Goal: Task Accomplishment & Management: Complete application form

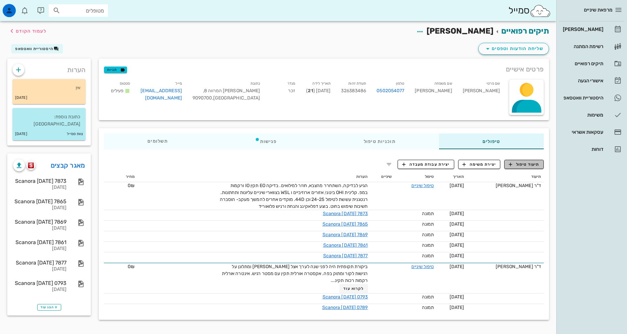
click at [527, 163] on span "תיעוד טיפול" at bounding box center [524, 164] width 31 height 6
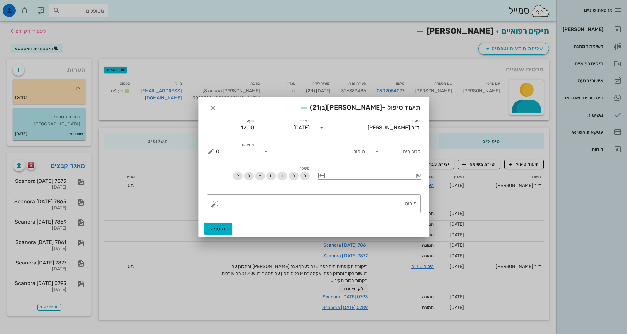
click at [339, 125] on input "תיעוד" at bounding box center [347, 127] width 41 height 11
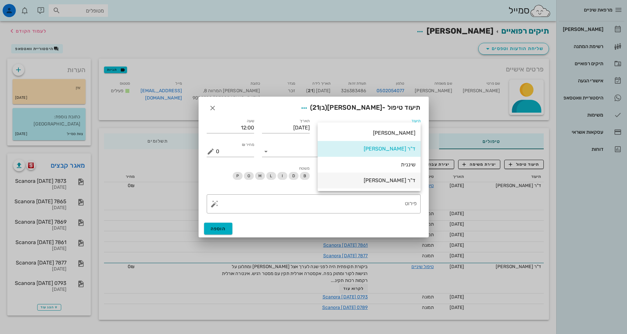
click at [383, 180] on div "ד"ר [PERSON_NAME]" at bounding box center [369, 180] width 93 height 6
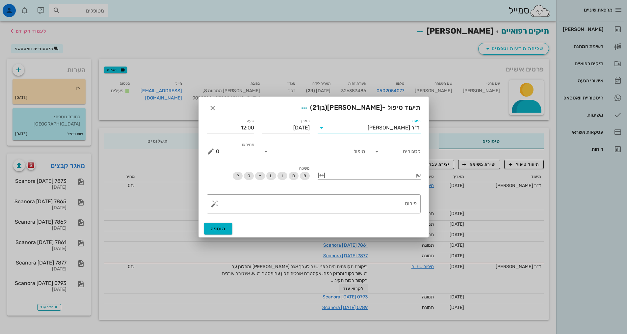
click at [374, 153] on icon at bounding box center [377, 152] width 8 height 8
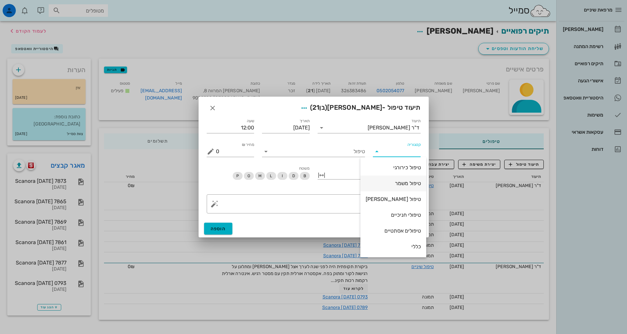
click at [398, 183] on div "טיפול משמר" at bounding box center [393, 183] width 55 height 6
type input "טיפול משמר"
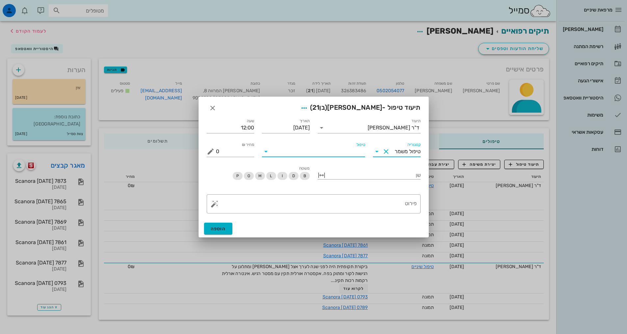
click at [322, 152] on input "טיפול" at bounding box center [318, 151] width 94 height 11
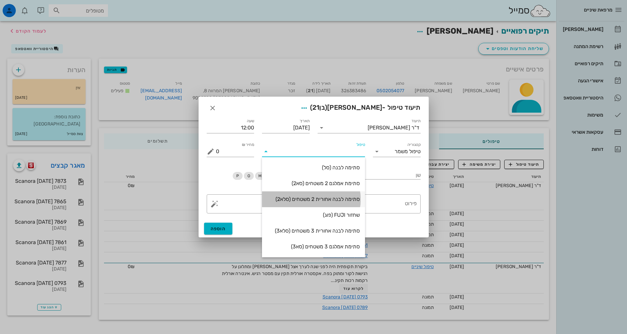
click at [316, 198] on div "סתימה לבנה אחורית 2 משטחים (סלא2)" at bounding box center [313, 199] width 93 height 6
type input "630"
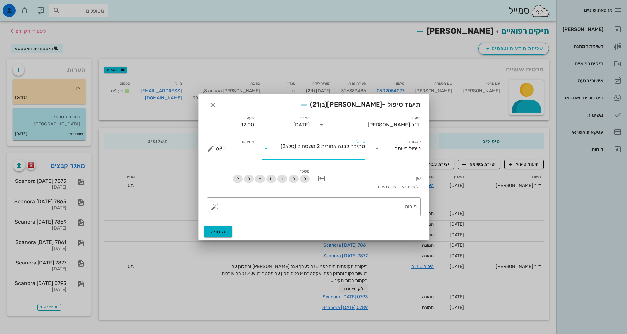
click at [404, 181] on div at bounding box center [374, 177] width 94 height 9
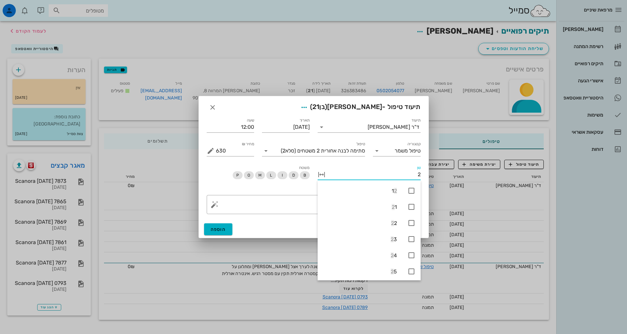
type input "24"
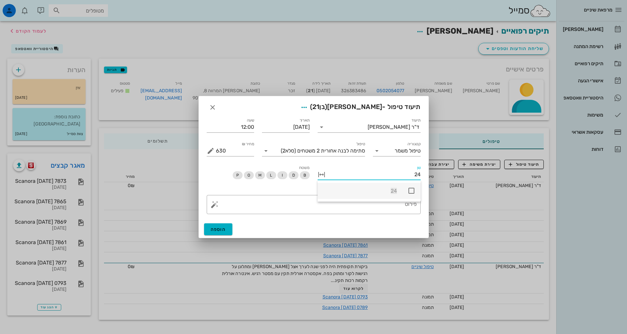
click at [409, 193] on icon at bounding box center [412, 191] width 8 height 8
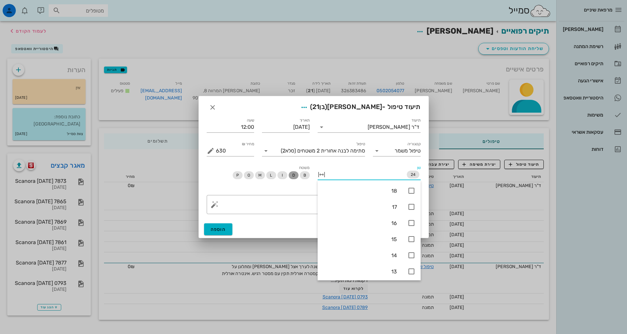
click at [294, 175] on span "D" at bounding box center [293, 175] width 3 height 8
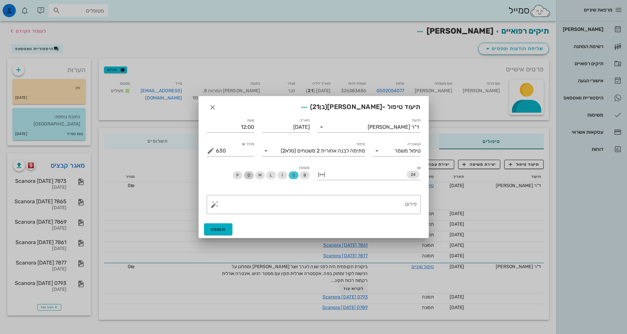
click at [247, 176] on span "O" at bounding box center [248, 175] width 3 height 8
click at [351, 209] on textarea "פירוט" at bounding box center [316, 206] width 201 height 16
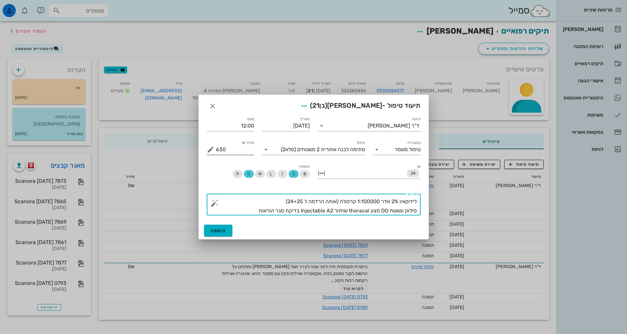
click at [211, 149] on button "מחיר ₪ appended action" at bounding box center [211, 150] width 8 height 8
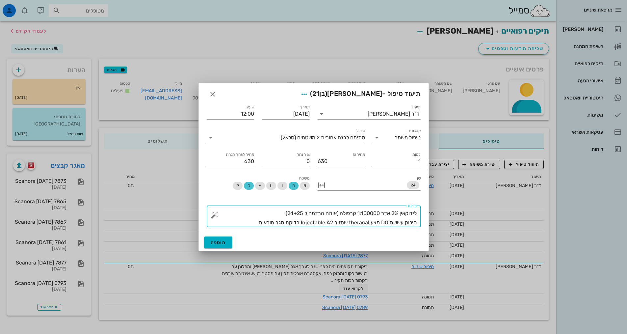
type textarea "לידוקאין 2% אדר 1:100000 קרפולה (אותה הרדמה ל 24+25) סילוק עששת DO מצע theracal…"
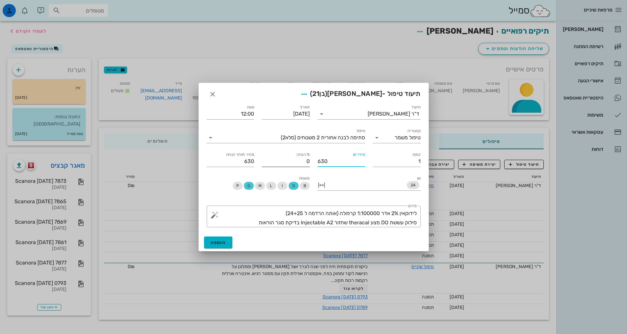
drag, startPoint x: 328, startPoint y: 161, endPoint x: 309, endPoint y: 156, distance: 20.0
click at [309, 156] on div "תיעוד ד"ר [PERSON_NAME] תאריך [DATE] שעה 12:00 קטגוריה טיפול משמר טיפול סתימה ל…" at bounding box center [314, 134] width 222 height 71
type input "4"
type input "44"
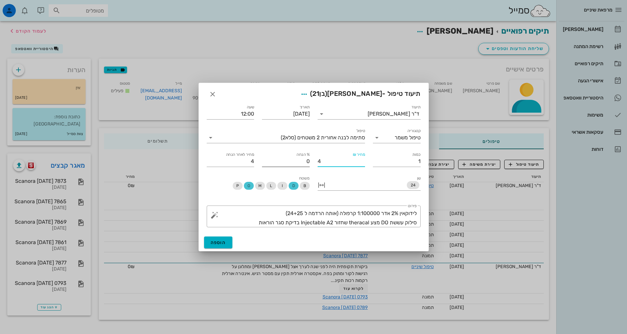
type input "44"
type input "440"
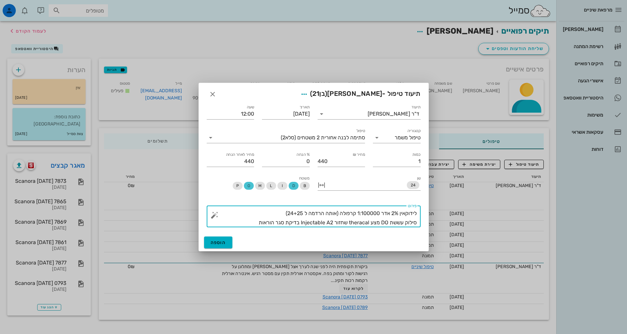
drag, startPoint x: 255, startPoint y: 221, endPoint x: 424, endPoint y: 209, distance: 169.6
click at [424, 209] on div "​ פירוט לידוקאין 2% אדר 1:100000 קרפולה (אותה הרדמה ל 24+25) סילוק עששת DO מצע …" at bounding box center [314, 217] width 222 height 30
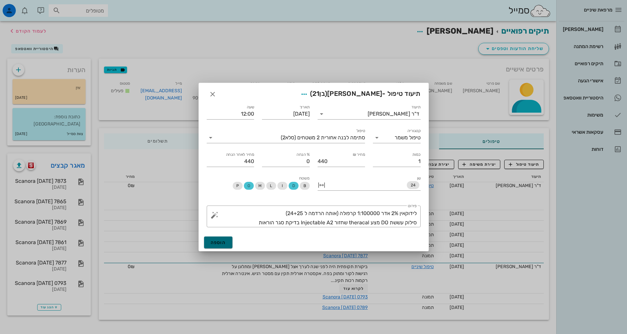
click at [219, 242] on span "הוספה" at bounding box center [218, 243] width 15 height 6
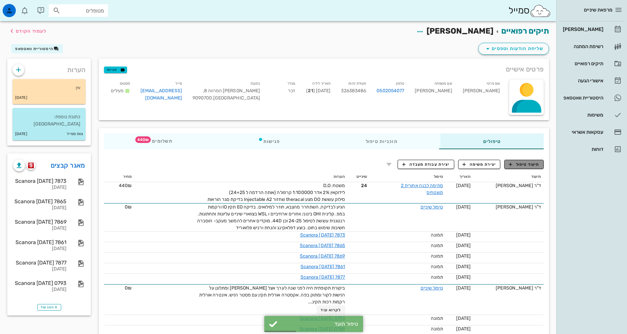
click at [518, 167] on button "תיעוד טיפול" at bounding box center [524, 164] width 40 height 9
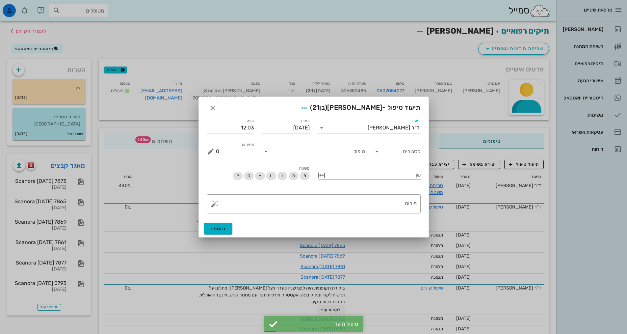
click at [368, 128] on input "תיעוד" at bounding box center [347, 127] width 41 height 11
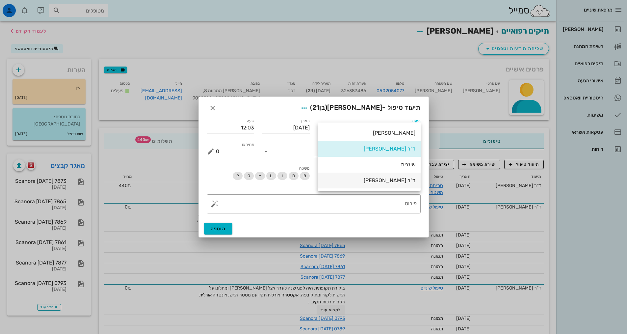
click at [395, 184] on div "ד"ר [PERSON_NAME]" at bounding box center [369, 180] width 93 height 14
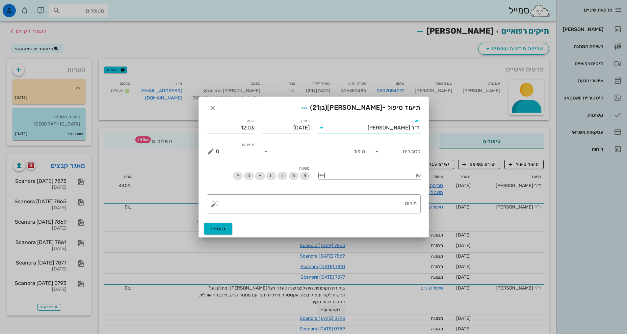
click at [383, 155] on div "קטגוריה" at bounding box center [397, 151] width 48 height 11
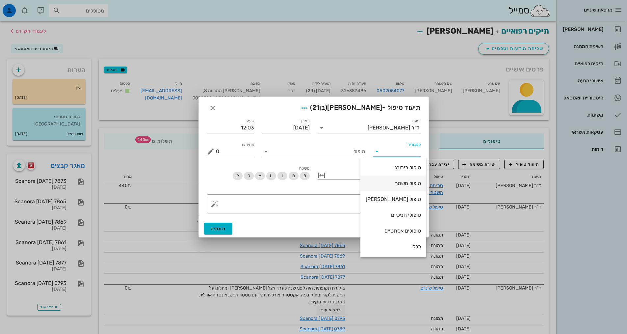
click at [398, 187] on div "טיפול משמר" at bounding box center [393, 183] width 55 height 14
type input "טיפול משמר"
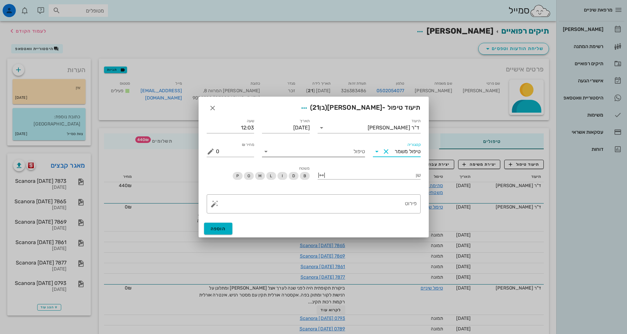
click at [303, 146] on input "טיפול" at bounding box center [318, 151] width 94 height 11
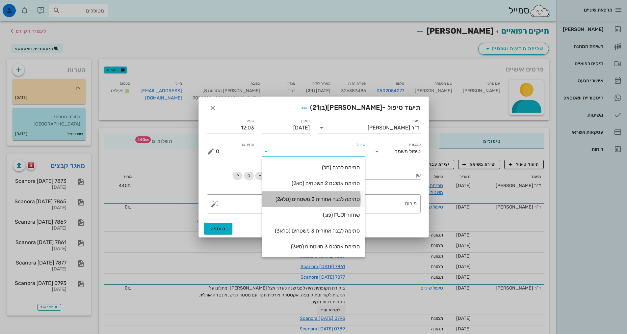
click at [341, 201] on div "סתימה לבנה אחורית 2 משטחים (סלא2)" at bounding box center [313, 199] width 93 height 6
type input "630"
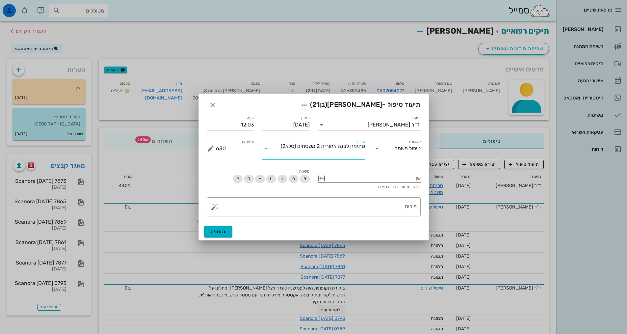
click at [396, 178] on div at bounding box center [374, 177] width 94 height 9
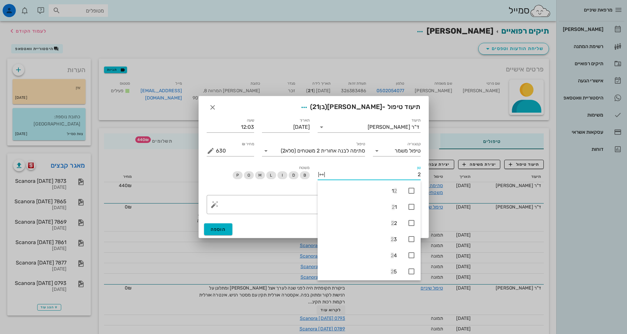
type input "25"
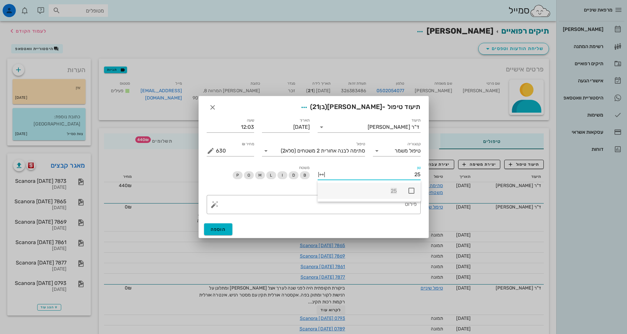
click at [412, 191] on icon at bounding box center [412, 191] width 8 height 8
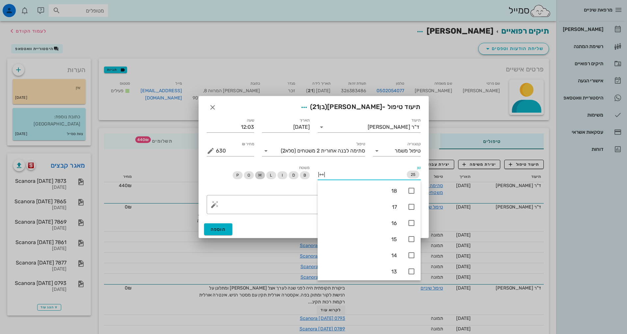
click at [261, 175] on span "M" at bounding box center [259, 175] width 3 height 8
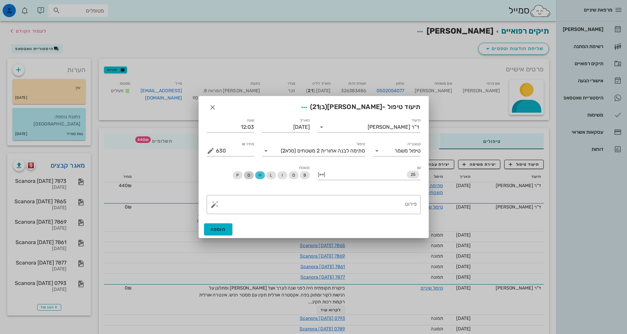
click at [248, 177] on span "O" at bounding box center [248, 175] width 3 height 8
drag, startPoint x: 228, startPoint y: 151, endPoint x: 208, endPoint y: 151, distance: 19.4
click at [208, 151] on div "מחיר ₪ 630" at bounding box center [231, 151] width 48 height 11
click at [205, 151] on div "מחיר ₪ 630" at bounding box center [231, 148] width 56 height 24
click at [207, 150] on button "מחיר ₪ appended action" at bounding box center [211, 151] width 8 height 8
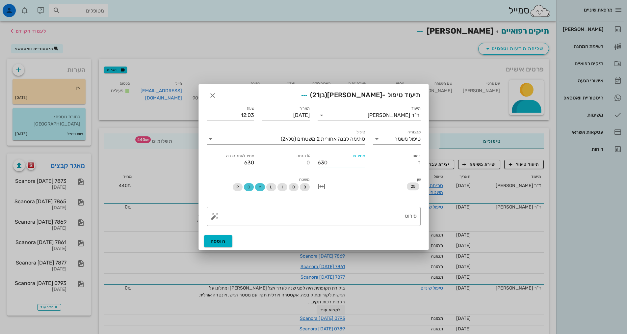
drag, startPoint x: 326, startPoint y: 165, endPoint x: 311, endPoint y: 165, distance: 15.8
click at [311, 165] on div "תיעוד ד"ר [PERSON_NAME] תאריך [DATE] שעה 12:03 קטגוריה טיפול משמר טיפול סתימה ל…" at bounding box center [314, 136] width 222 height 71
type input "4"
type input "44"
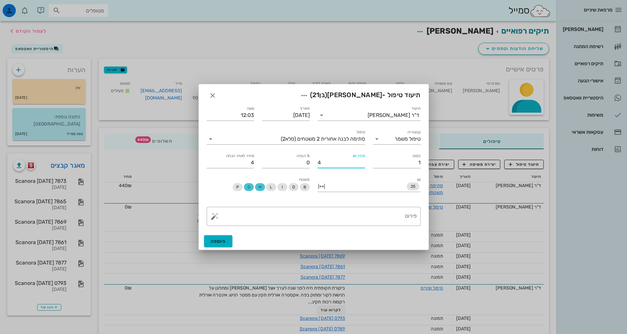
type input "44"
type input "440"
click at [365, 225] on textarea "פירוט" at bounding box center [316, 218] width 201 height 16
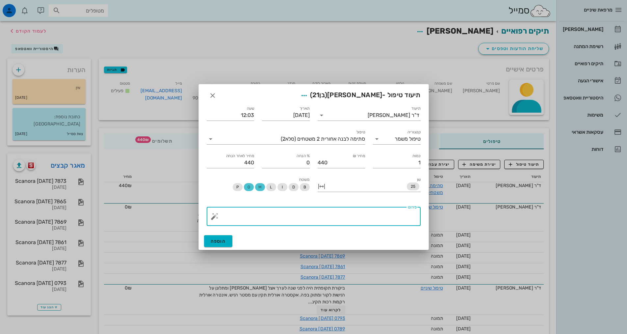
paste textarea "לידוקאין 2% אדר 1:100000 קרפולה (אותה הרדמה ל 24+25) סילוק עששת DO מצע theracal…"
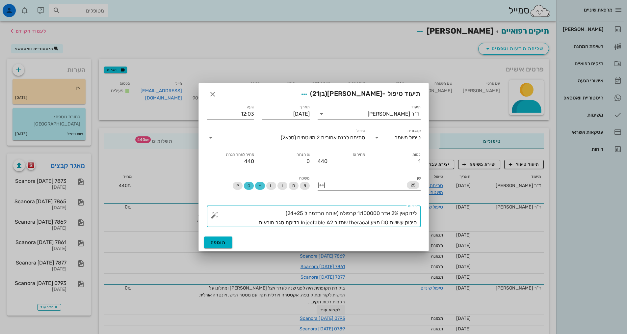
drag, startPoint x: 385, startPoint y: 222, endPoint x: 381, endPoint y: 222, distance: 3.6
click at [381, 222] on textarea "לידוקאין 2% אדר 1:100000 קרפולה (אותה הרדמה ל 24+25) סילוק עששת DO מצע theracal…" at bounding box center [316, 218] width 201 height 18
type textarea "לידוקאין 2% אדר 1:100000 קרפולה (אותה הרדמה ל 24+25) סילוק עששת MO מצע theracal…"
click at [227, 242] on button "הוספה" at bounding box center [218, 242] width 29 height 12
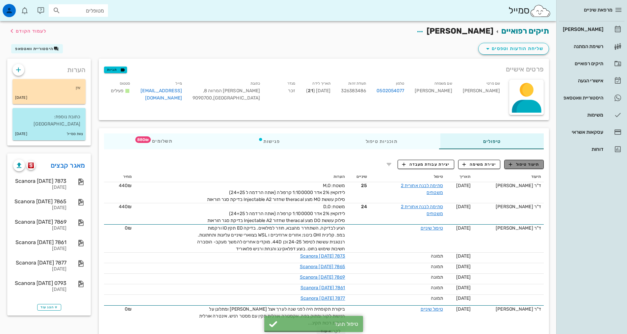
click at [524, 166] on span "תיעוד טיפול" at bounding box center [524, 164] width 31 height 6
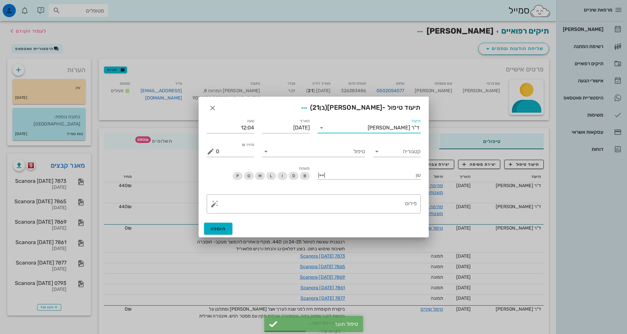
click at [368, 132] on input "תיעוד" at bounding box center [347, 127] width 41 height 11
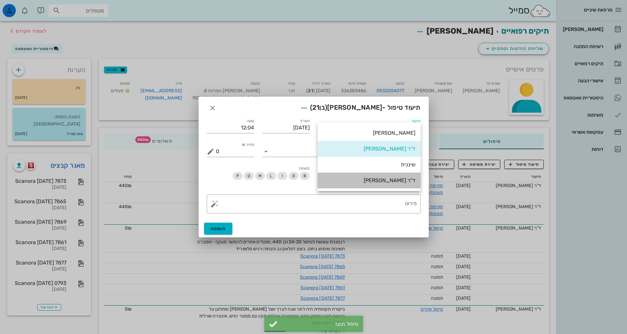
click at [367, 182] on div "ד"ר [PERSON_NAME]" at bounding box center [369, 180] width 93 height 6
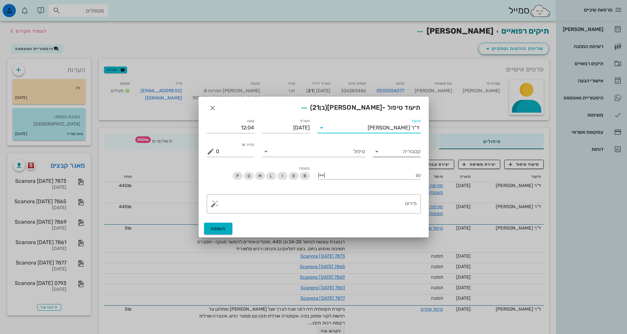
click at [387, 154] on input "קטגוריה" at bounding box center [402, 151] width 37 height 11
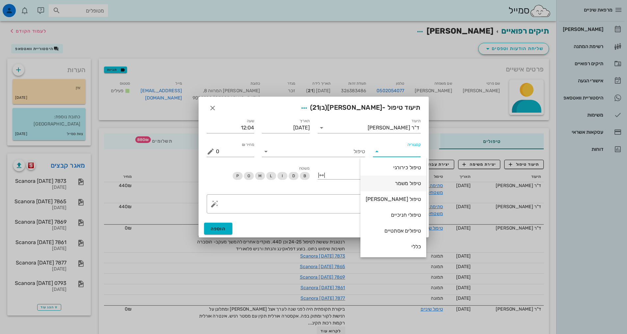
click at [391, 185] on div "טיפול משמר" at bounding box center [393, 183] width 55 height 6
type input "טיפול משמר"
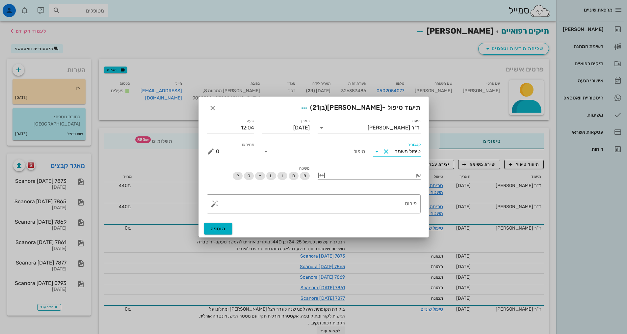
click at [285, 158] on div "טיפול" at bounding box center [313, 149] width 111 height 24
click at [296, 154] on input "טיפול" at bounding box center [318, 151] width 94 height 11
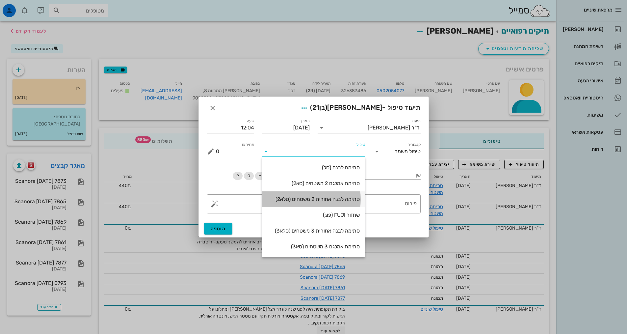
click at [331, 200] on div "סתימה לבנה אחורית 2 משטחים (סלא2)" at bounding box center [313, 199] width 93 height 6
type input "630"
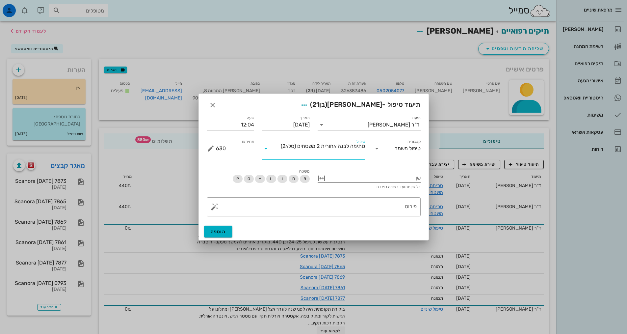
click at [360, 176] on div at bounding box center [374, 177] width 94 height 9
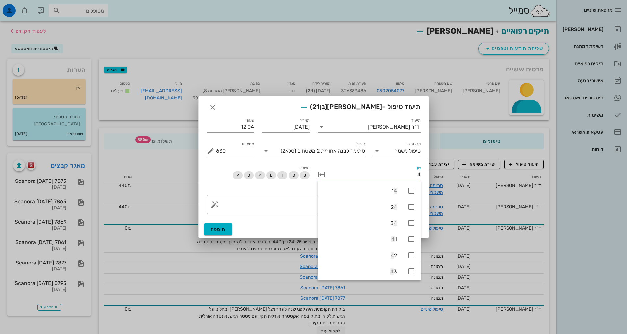
type input "44"
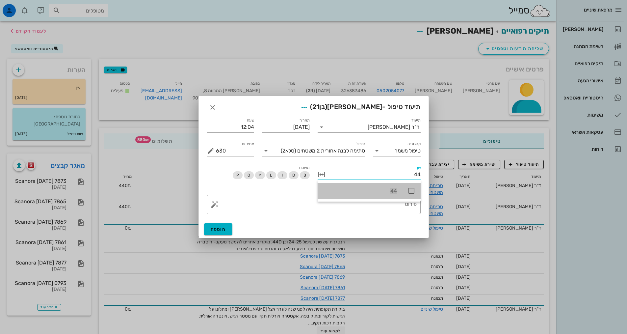
click at [412, 188] on icon at bounding box center [412, 191] width 8 height 8
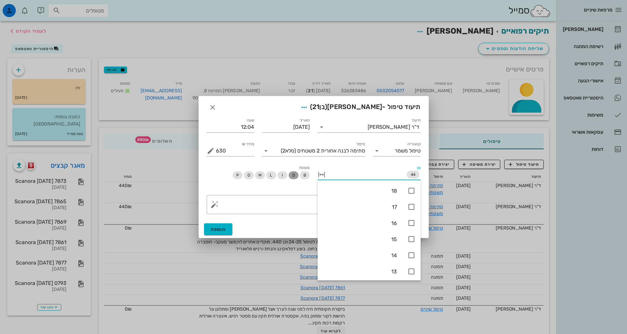
click at [292, 172] on span "D" at bounding box center [293, 175] width 3 height 8
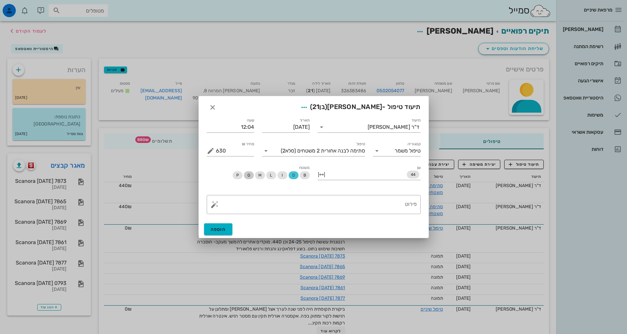
click at [254, 174] on span "O" at bounding box center [249, 175] width 10 height 8
drag, startPoint x: 221, startPoint y: 152, endPoint x: 212, endPoint y: 151, distance: 9.6
click at [212, 151] on div "מחיר ₪ 630" at bounding box center [231, 151] width 48 height 11
type input "440"
click at [301, 205] on textarea "פירוט" at bounding box center [316, 206] width 201 height 16
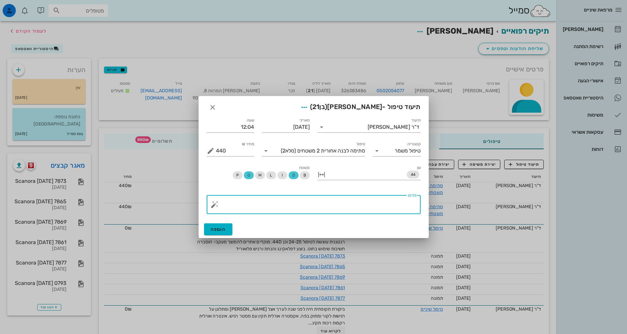
paste textarea "לידוקאין 2% אדר 1:100000 קרפולה (אותה הרדמה ל 24+25) סילוק עששת DO מצע theracal…"
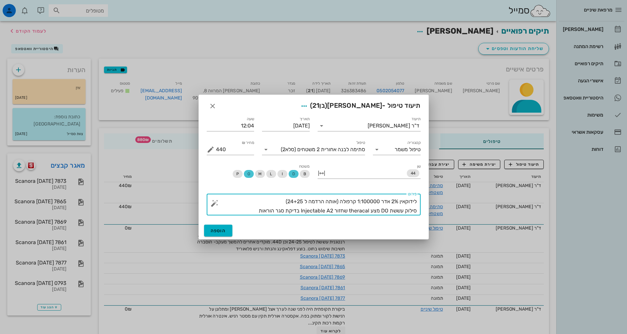
drag, startPoint x: 283, startPoint y: 201, endPoint x: 337, endPoint y: 194, distance: 54.4
click at [337, 194] on div "פירוט לידוקאין 2% אדר 1:100000 קרפולה (אותה הרדמה ל 24+25) סילוק עששת DO מצע th…" at bounding box center [316, 205] width 201 height 22
type textarea "לידוקאין 2% אדר 1:100000 קרפולה + septanest שני שליש קרפולה סילוק עששת DO מצע t…"
click at [222, 234] on button "הוספה" at bounding box center [218, 231] width 29 height 12
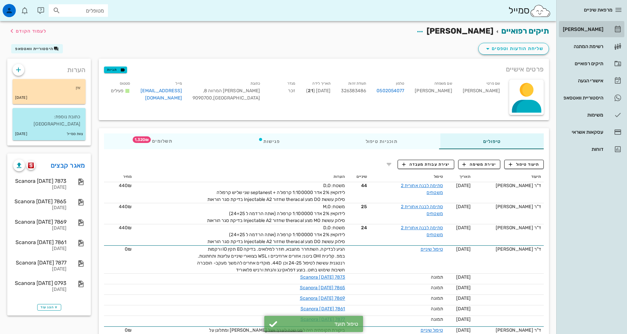
click at [597, 26] on div "[PERSON_NAME]" at bounding box center [583, 29] width 42 height 11
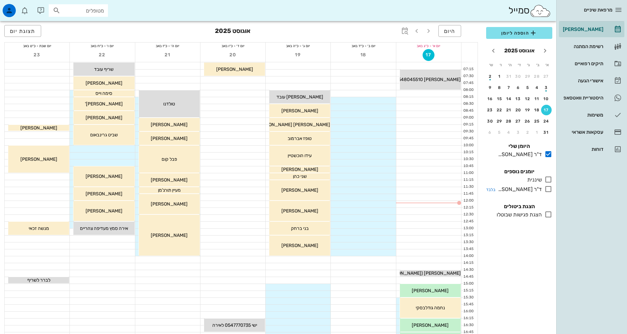
click at [548, 190] on icon at bounding box center [549, 189] width 8 height 8
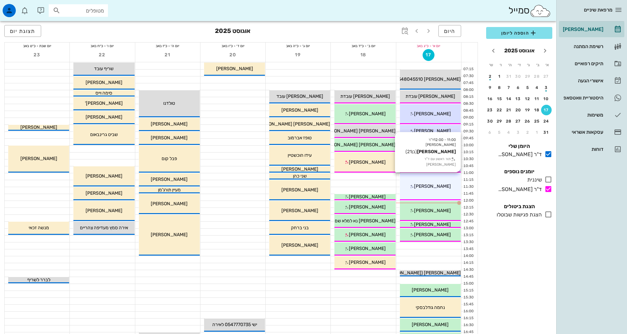
click at [437, 192] on div "11:00 - 12:00 ד"ר [PERSON_NAME] [PERSON_NAME] (בן 21 ) תור ראשון עם ד"ר [PERSON…" at bounding box center [430, 186] width 61 height 27
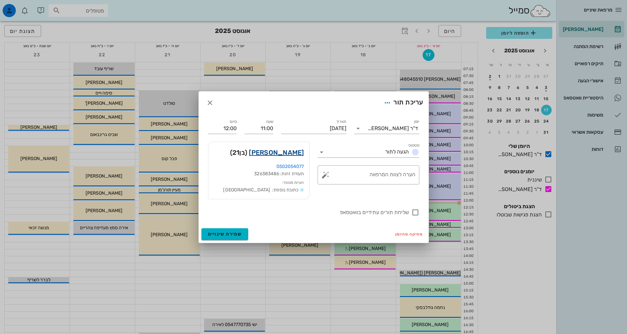
click at [293, 150] on link "[PERSON_NAME]" at bounding box center [276, 152] width 55 height 11
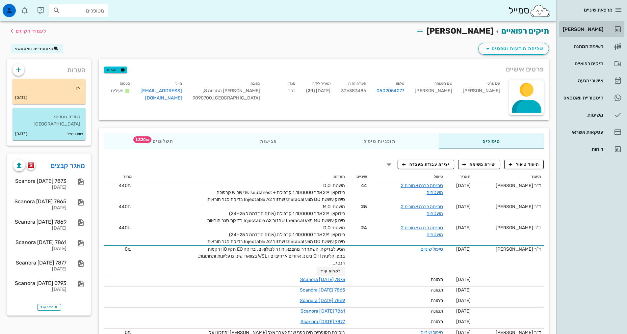
click at [588, 25] on div "[PERSON_NAME]" at bounding box center [583, 29] width 42 height 11
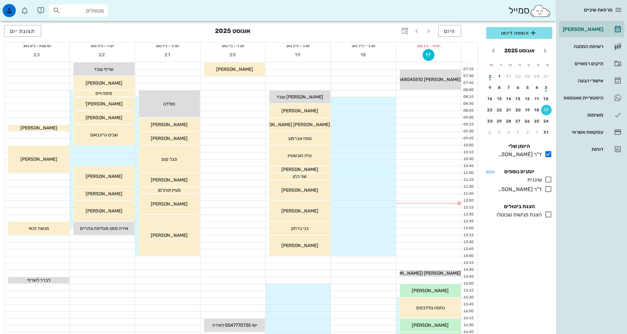
drag, startPoint x: 548, startPoint y: 189, endPoint x: 500, endPoint y: 175, distance: 50.2
click at [548, 189] on icon at bounding box center [549, 189] width 8 height 8
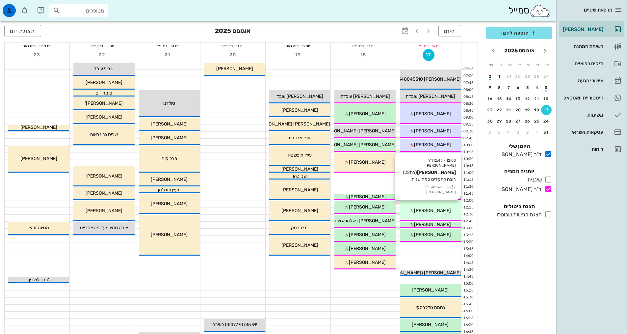
click at [419, 213] on div "[PERSON_NAME]" at bounding box center [430, 210] width 61 height 7
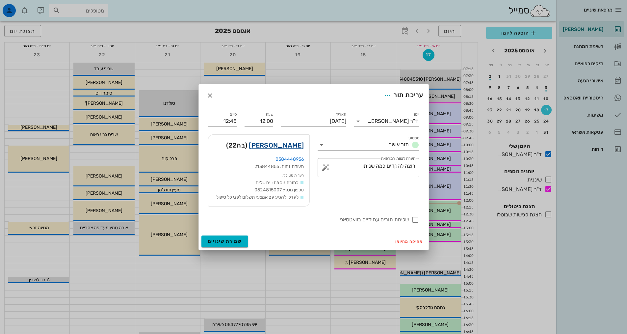
click at [293, 148] on link "[PERSON_NAME]" at bounding box center [276, 145] width 55 height 11
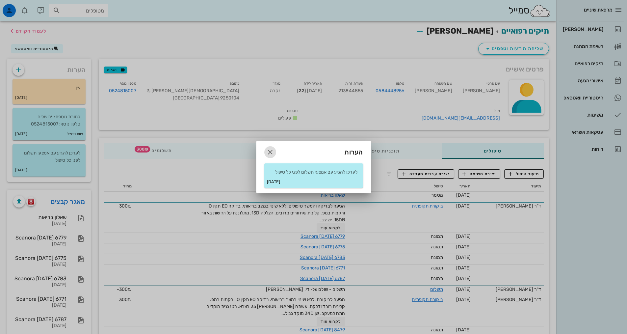
click at [267, 153] on icon "button" at bounding box center [270, 152] width 8 height 8
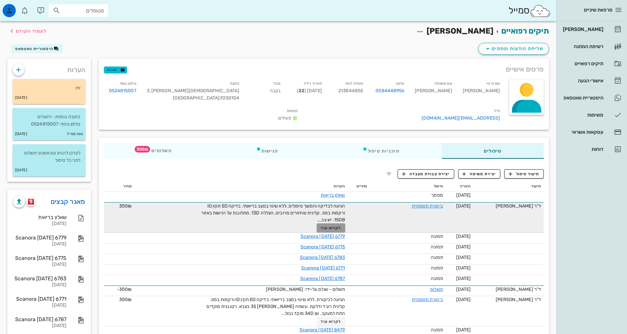
click at [331, 226] on span "לקרוא עוד" at bounding box center [331, 228] width 20 height 5
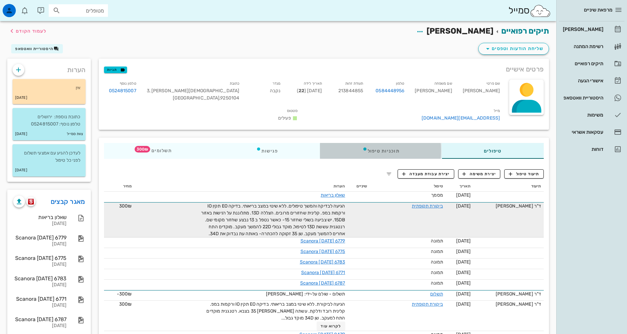
click at [389, 143] on div "תוכניות טיפול" at bounding box center [381, 151] width 122 height 16
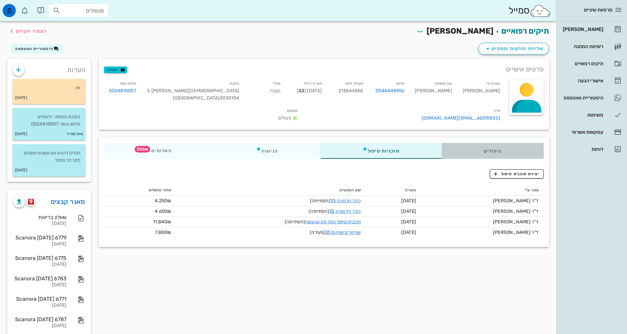
click at [503, 143] on div "טיפולים" at bounding box center [493, 151] width 102 height 16
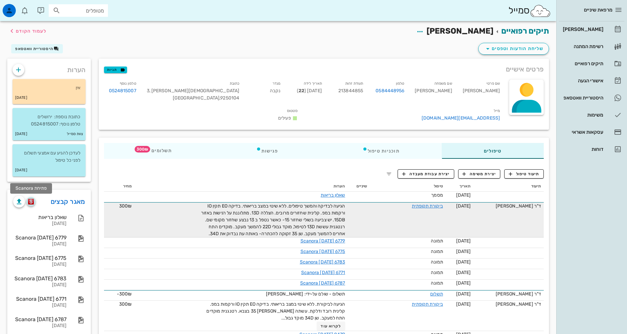
click at [32, 203] on img "button" at bounding box center [31, 202] width 6 height 6
click at [595, 32] on div "[PERSON_NAME]" at bounding box center [583, 29] width 42 height 11
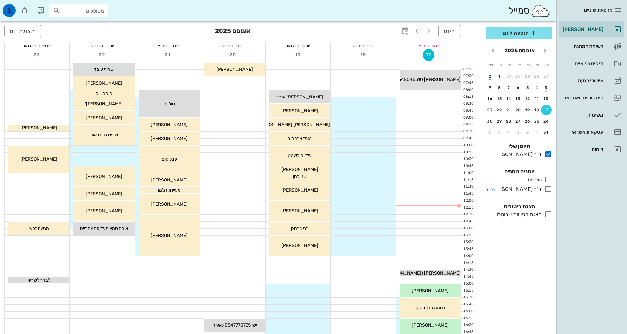
click at [544, 192] on div at bounding box center [547, 189] width 11 height 8
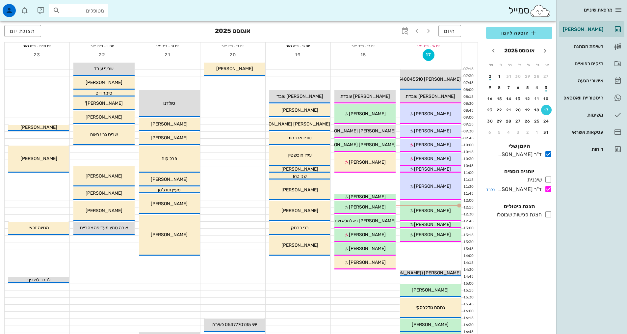
click at [547, 189] on icon at bounding box center [549, 189] width 8 height 8
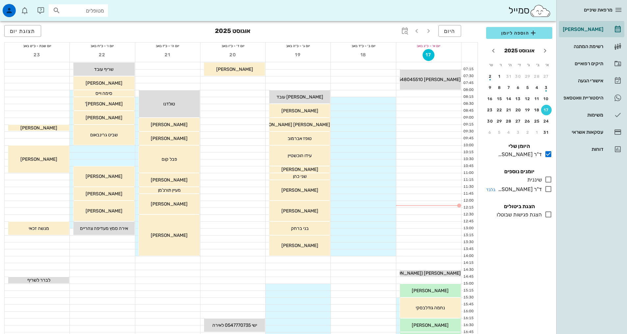
click at [548, 190] on icon at bounding box center [549, 189] width 8 height 8
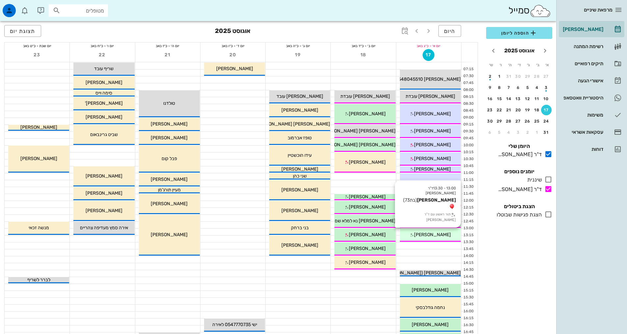
click at [432, 235] on span "[PERSON_NAME]" at bounding box center [432, 235] width 37 height 6
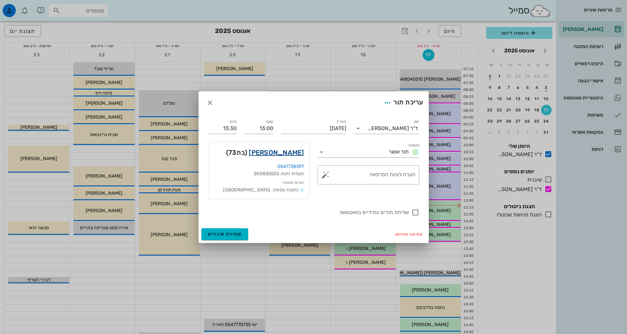
click at [289, 155] on link "[PERSON_NAME]" at bounding box center [276, 152] width 55 height 11
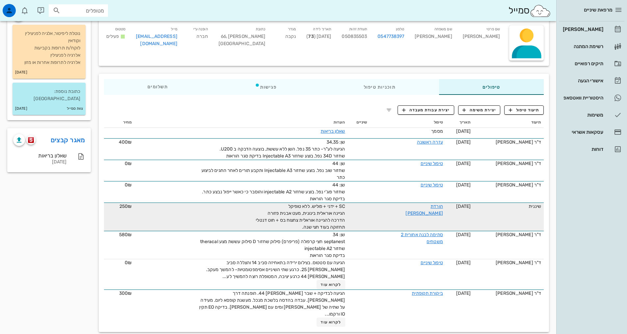
scroll to position [56, 0]
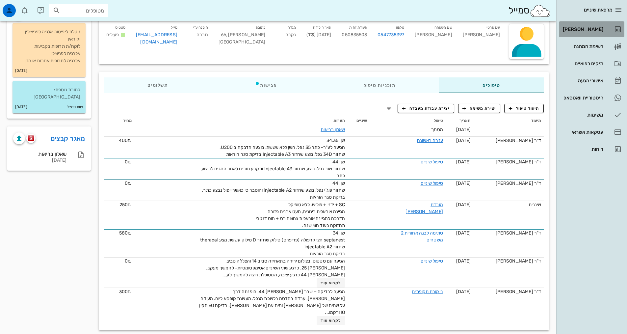
click at [588, 28] on div "[PERSON_NAME]" at bounding box center [583, 29] width 42 height 5
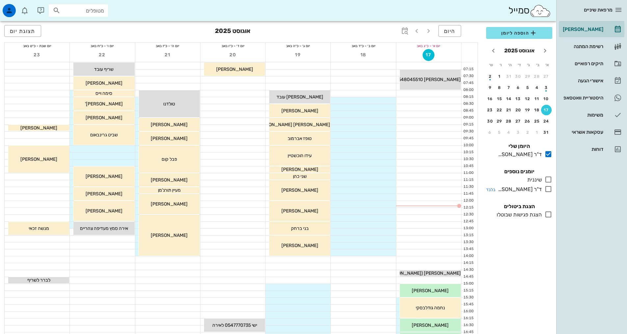
click at [550, 189] on icon at bounding box center [549, 189] width 8 height 8
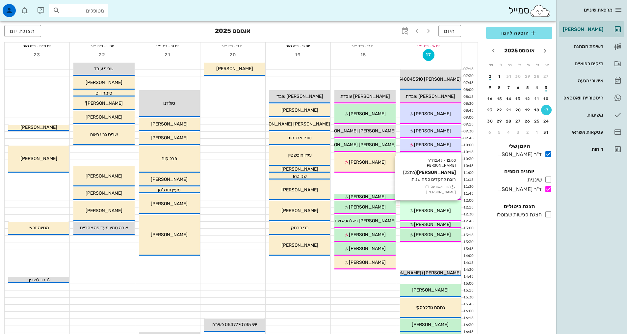
click at [427, 206] on div "12:00 - 12:45 ד"ר [PERSON_NAME] [PERSON_NAME] (בת 22 ) רוצה להקדים כמה שניתן תו…" at bounding box center [430, 211] width 61 height 20
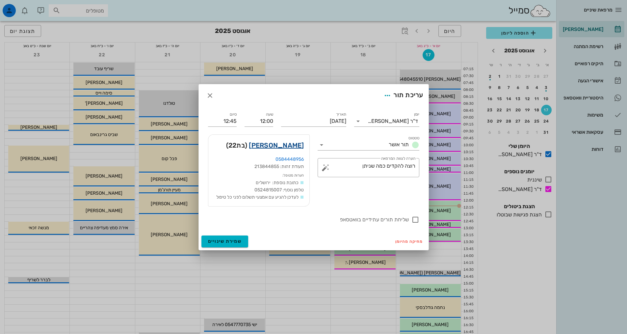
click at [281, 142] on link "[PERSON_NAME]" at bounding box center [276, 145] width 55 height 11
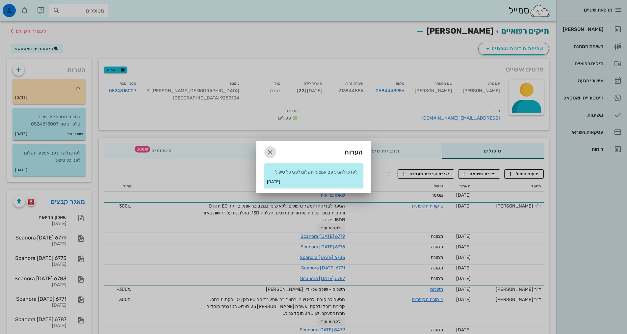
click at [266, 149] on icon "button" at bounding box center [270, 152] width 8 height 8
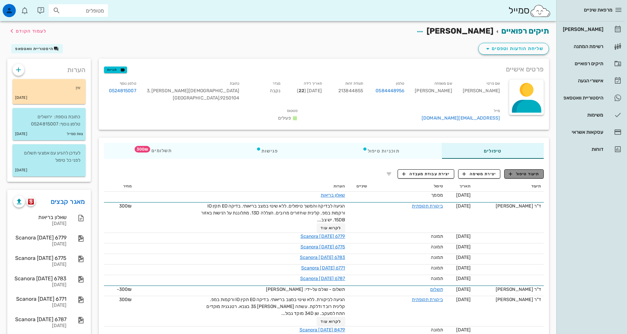
click at [513, 171] on icon "button" at bounding box center [511, 174] width 6 height 6
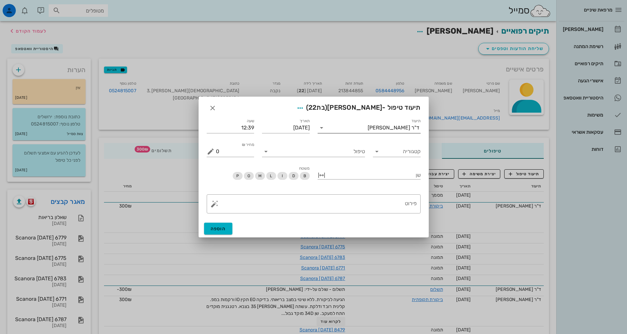
click at [367, 132] on input "תיעוד" at bounding box center [347, 127] width 41 height 11
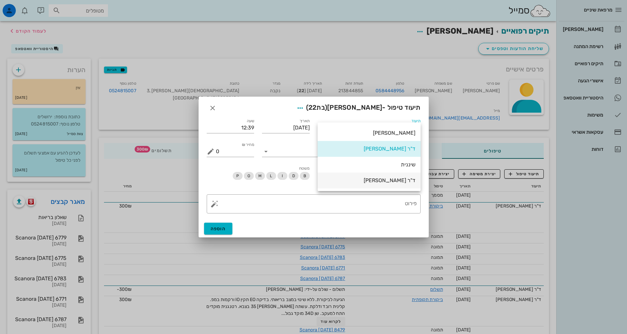
click at [384, 184] on div "ד"ר [PERSON_NAME]" at bounding box center [369, 180] width 93 height 14
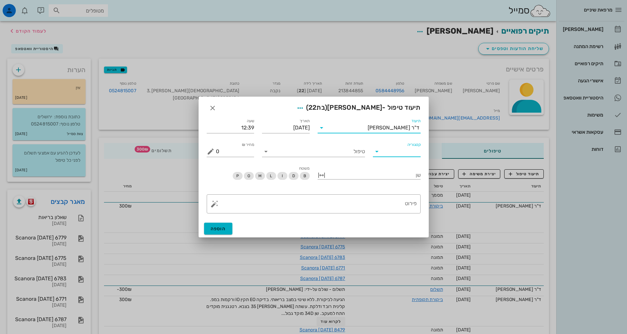
click at [389, 151] on input "קטגוריה" at bounding box center [402, 151] width 37 height 11
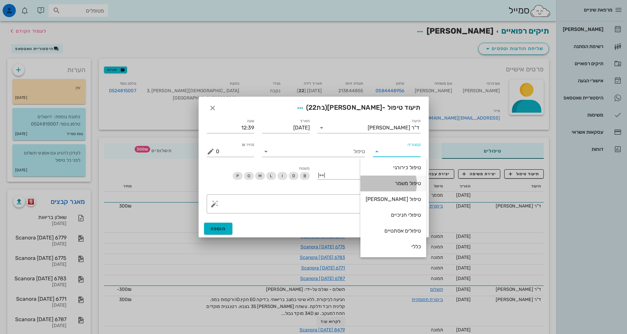
click at [394, 186] on div "טיפול משמר" at bounding box center [393, 183] width 55 height 6
type input "טיפול משמר"
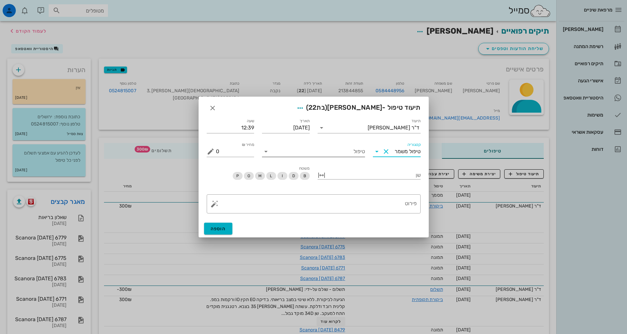
click at [300, 151] on input "טיפול" at bounding box center [318, 151] width 94 height 11
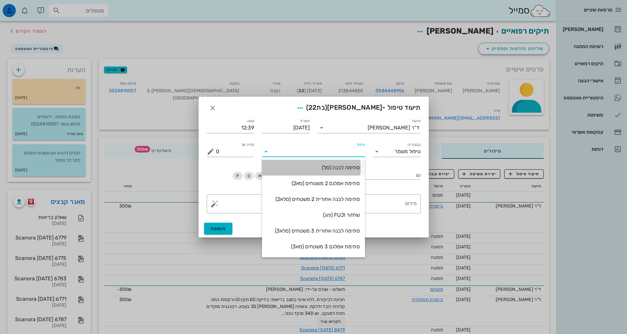
click at [332, 169] on div "סתימה לבנה (סל)" at bounding box center [313, 167] width 93 height 6
type input "550"
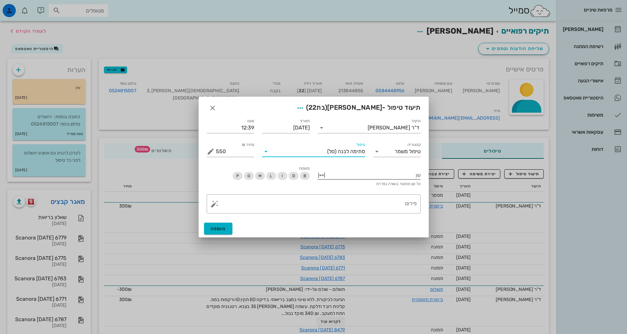
click at [358, 175] on div at bounding box center [374, 174] width 94 height 9
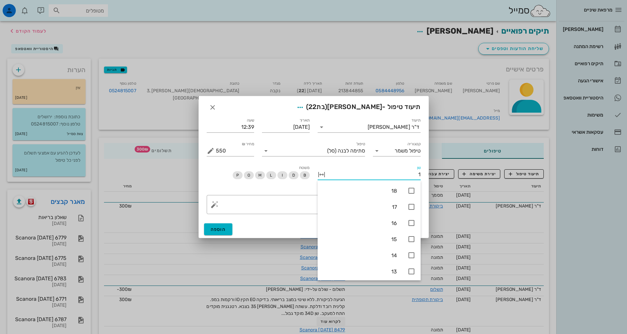
type input "13"
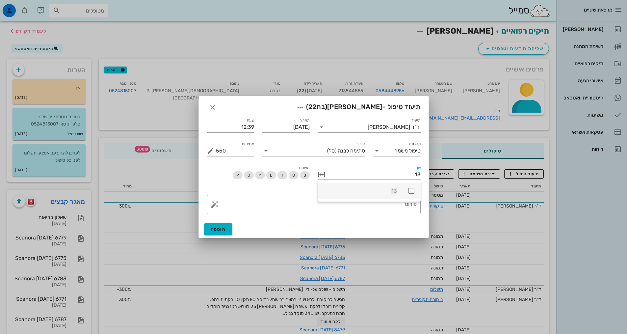
click at [412, 194] on icon at bounding box center [412, 191] width 8 height 8
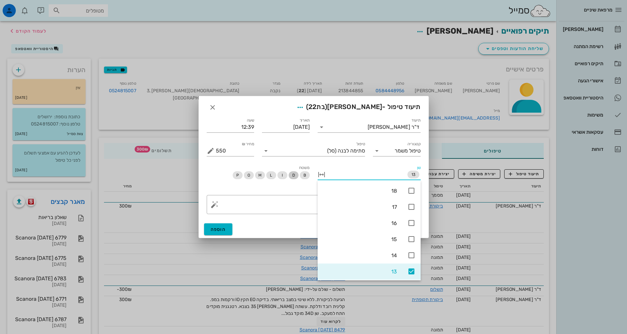
click at [297, 175] on span "D" at bounding box center [294, 175] width 10 height 8
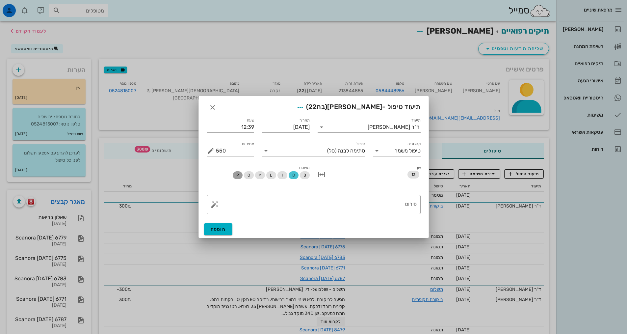
click at [240, 174] on span "P" at bounding box center [238, 175] width 10 height 8
click at [346, 211] on textarea "פירוט" at bounding box center [316, 206] width 201 height 16
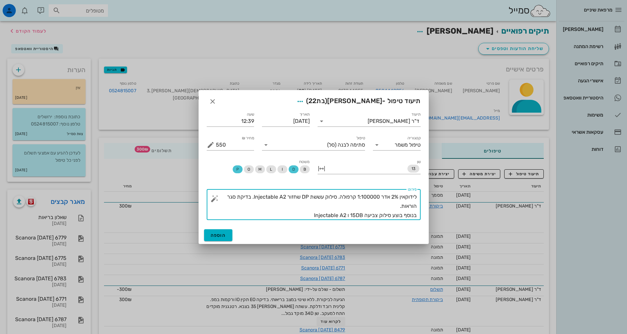
click at [380, 206] on textarea "לידוקאין 2% אדר 1:100000 קרפולה. סילוק עששת DP שחזור Injectable A2. בדיקת סגר ה…" at bounding box center [316, 206] width 201 height 28
type textarea "לידוקאין 2% אדר 1:100000 קרפולה. סילוק עששת DP שחזור Injectable A2. בדיקת סגר ה…"
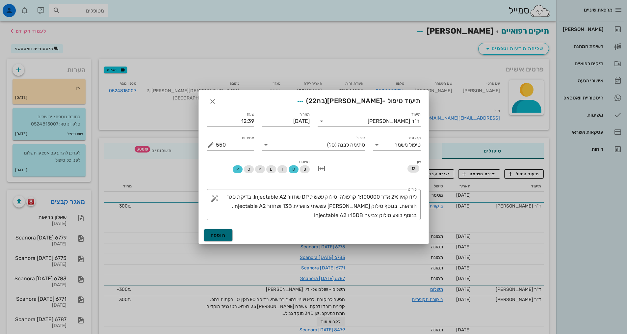
click at [227, 230] on button "הוספה" at bounding box center [218, 235] width 29 height 12
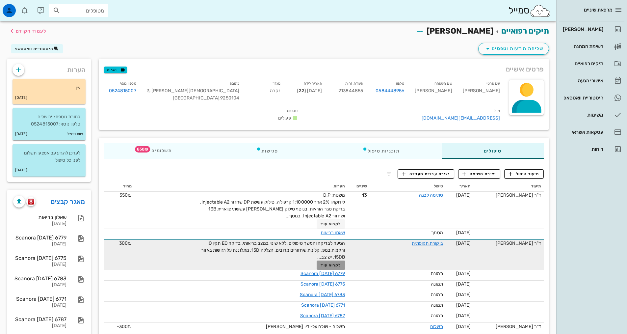
click at [323, 263] on span "לקרוא עוד" at bounding box center [331, 265] width 20 height 5
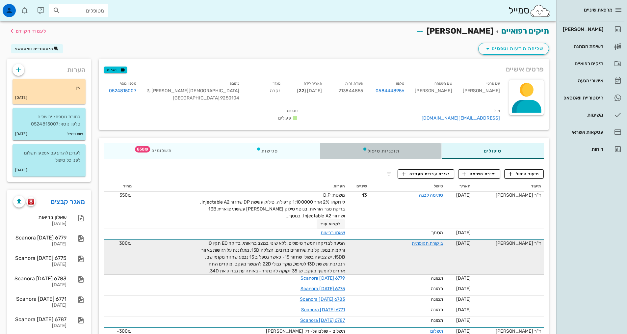
drag, startPoint x: 397, startPoint y: 134, endPoint x: 394, endPoint y: 138, distance: 4.3
click at [396, 143] on div "תוכניות טיפול" at bounding box center [381, 151] width 122 height 16
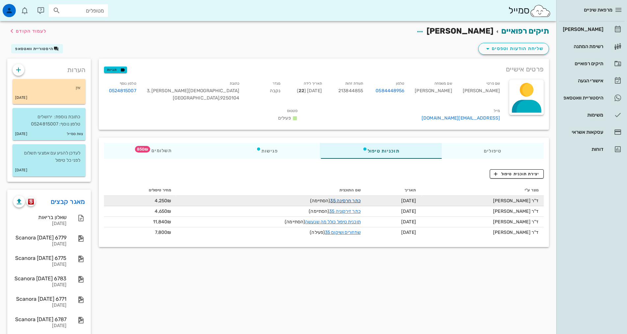
click at [351, 198] on link "כתר חרסינה 35" at bounding box center [345, 201] width 30 height 6
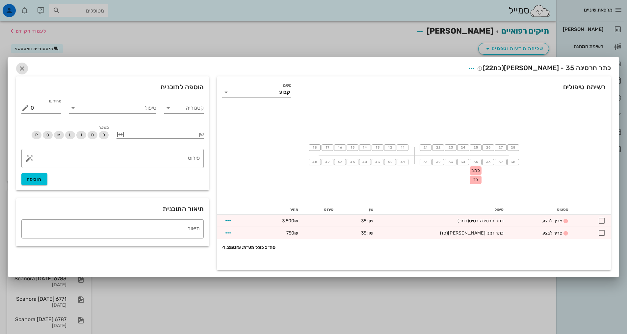
click at [22, 71] on icon "button" at bounding box center [22, 69] width 8 height 8
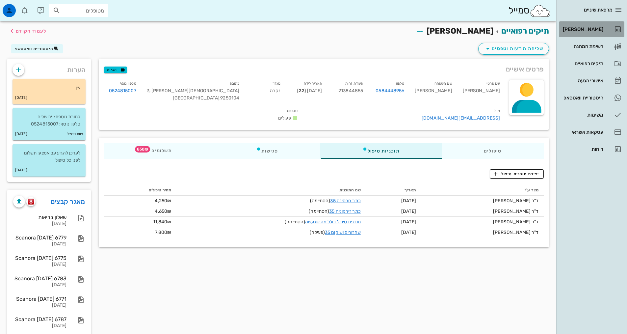
click at [590, 31] on div "[PERSON_NAME]" at bounding box center [583, 29] width 42 height 5
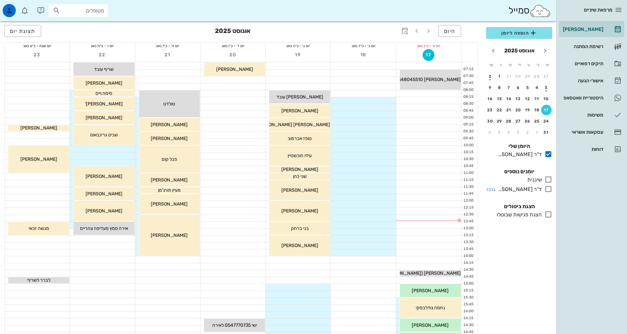
click at [549, 188] on icon at bounding box center [549, 189] width 8 height 8
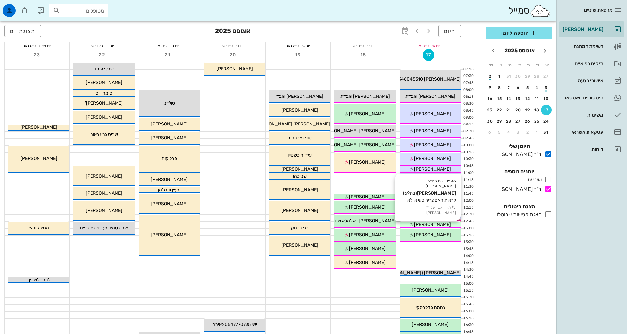
click at [434, 225] on span "[PERSON_NAME]" at bounding box center [432, 225] width 37 height 6
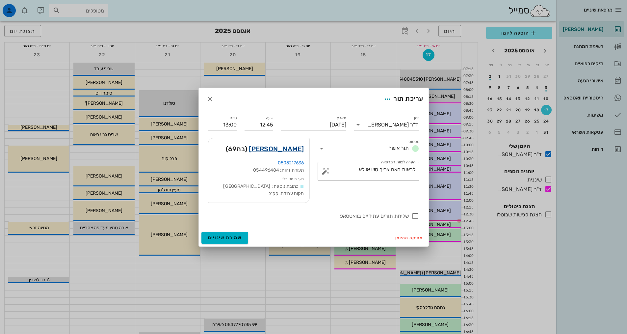
click at [288, 154] on link "[PERSON_NAME]" at bounding box center [276, 149] width 55 height 11
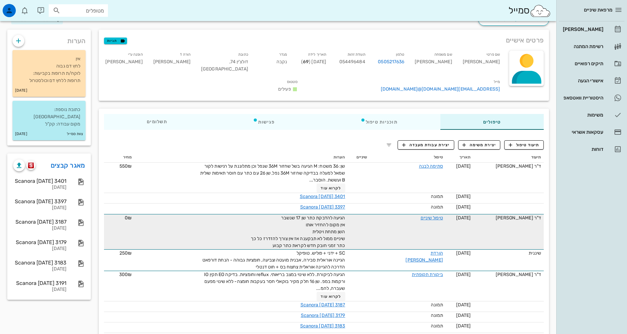
scroll to position [66, 0]
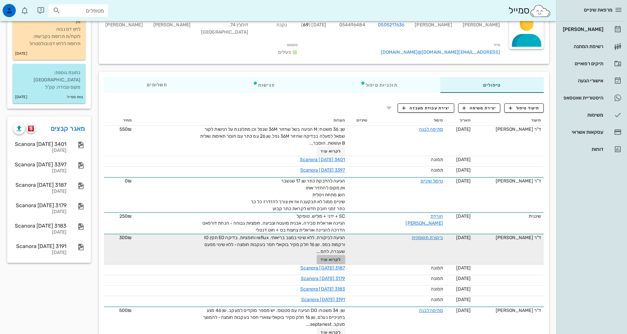
click at [341, 257] on span "לקרוא עוד" at bounding box center [331, 259] width 20 height 5
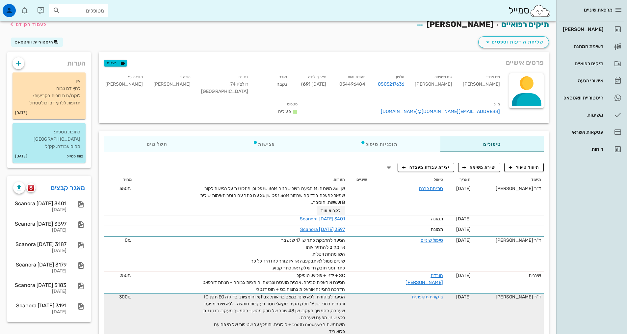
scroll to position [0, 0]
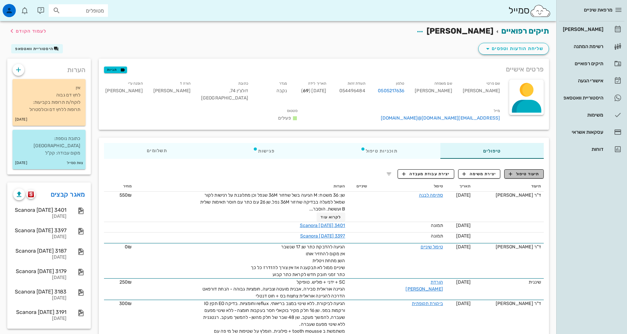
click at [520, 169] on button "תיעוד טיפול" at bounding box center [524, 173] width 40 height 9
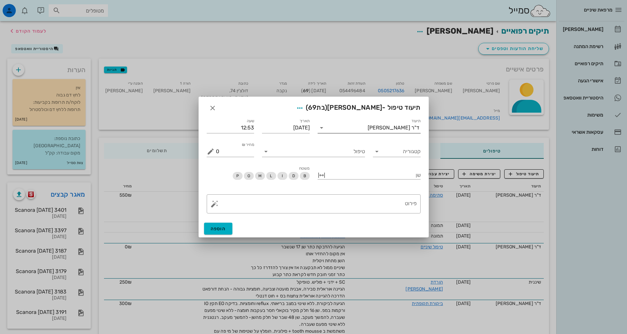
click at [334, 132] on input "תיעוד" at bounding box center [347, 127] width 41 height 11
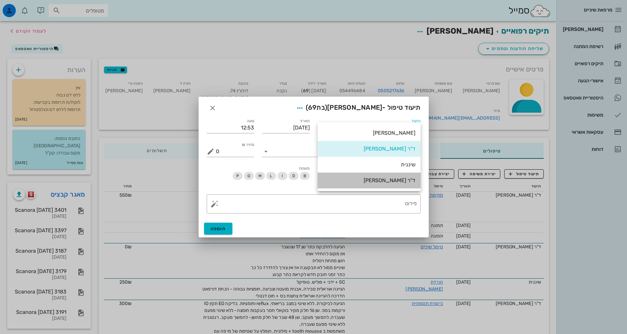
click at [377, 182] on div "ד"ר [PERSON_NAME]" at bounding box center [369, 180] width 93 height 6
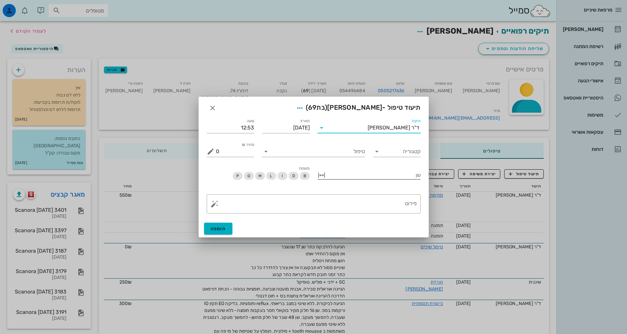
click at [392, 176] on div at bounding box center [374, 174] width 94 height 9
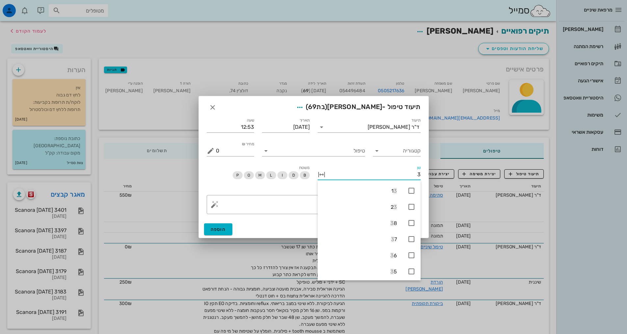
type input "35"
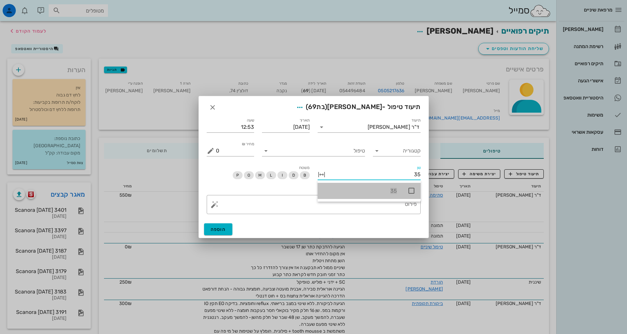
click at [412, 193] on icon at bounding box center [412, 191] width 8 height 8
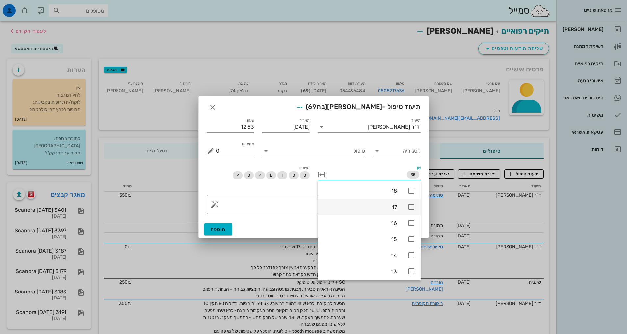
click at [404, 208] on div "17" at bounding box center [369, 207] width 103 height 16
click at [408, 204] on icon at bounding box center [412, 207] width 8 height 8
click at [285, 203] on textarea "פירוט" at bounding box center [316, 206] width 201 height 16
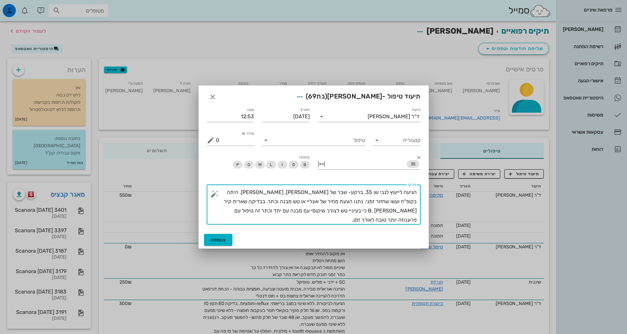
click at [320, 219] on textarea "הגיעה לייעוץ לגבי שן 35. ברקע- שבר של [PERSON_NAME], [PERSON_NAME]. היתה בקופ"ח…" at bounding box center [316, 206] width 201 height 37
click at [239, 202] on textarea "הגיעה לייעוץ לגבי שן 35. ברקע- שבר של [PERSON_NAME], [PERSON_NAME]. היתה בקופ"ח…" at bounding box center [316, 206] width 201 height 37
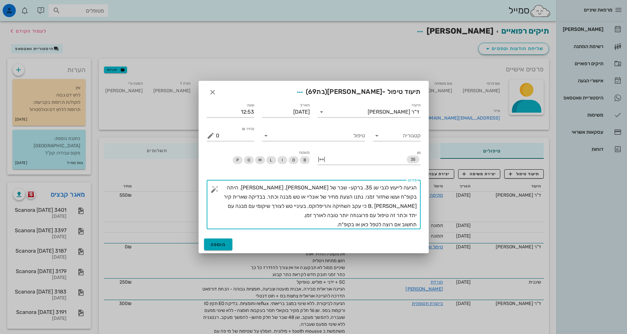
type textarea "הגיעה לייעוץ לגבי שן 35. ברקע- שבר של [PERSON_NAME], [PERSON_NAME]. היתה בקופ"ח…"
click at [223, 243] on span "הוספה" at bounding box center [218, 245] width 15 height 6
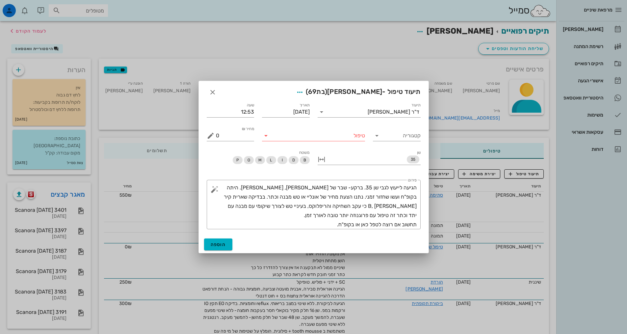
click at [330, 139] on input "טיפול" at bounding box center [318, 135] width 94 height 11
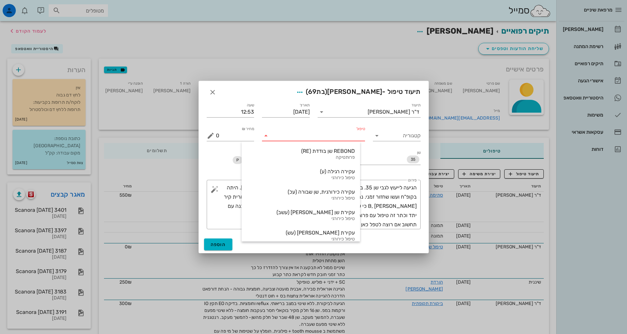
click at [414, 141] on div "קטגוריה" at bounding box center [397, 133] width 56 height 24
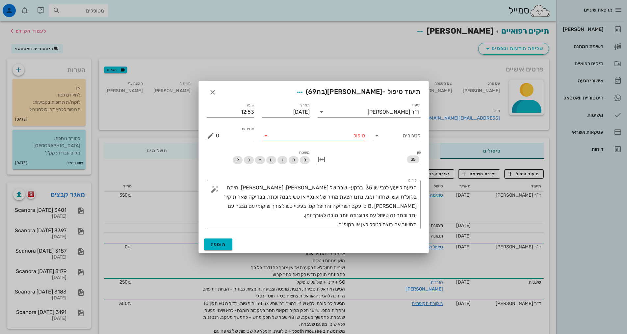
click at [413, 141] on div "קטגוריה" at bounding box center [397, 133] width 56 height 24
click at [412, 140] on input "קטגוריה" at bounding box center [402, 135] width 37 height 11
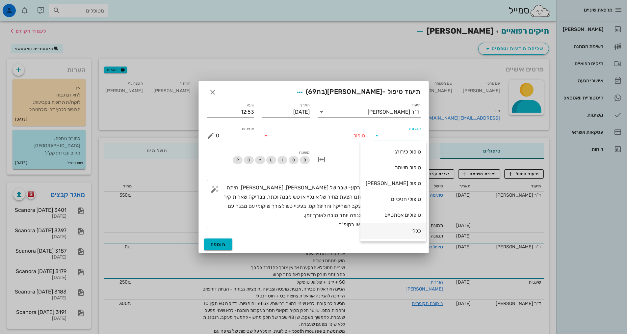
click at [398, 228] on div "כללי" at bounding box center [393, 231] width 55 height 6
type input "כללי"
click at [337, 137] on input "טיפול" at bounding box center [318, 135] width 94 height 11
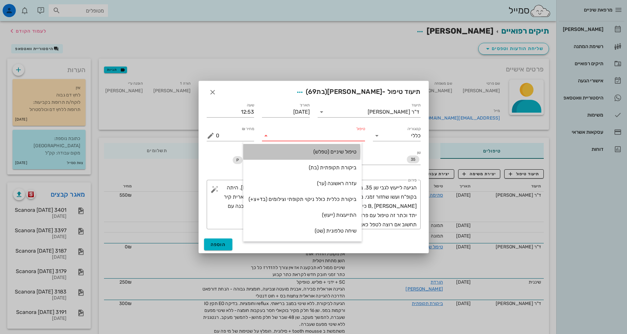
click at [338, 149] on div "טיפול שיניים (טפלש)" at bounding box center [303, 152] width 108 height 6
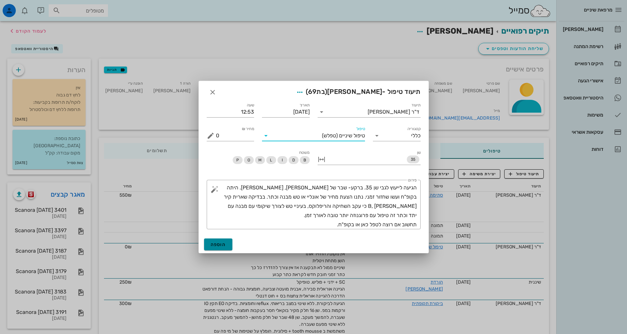
click at [225, 247] on span "הוספה" at bounding box center [218, 245] width 15 height 6
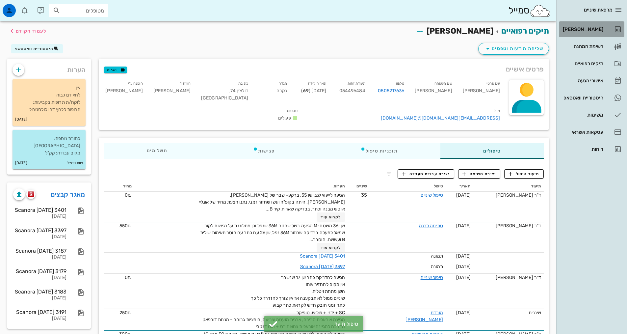
click at [589, 27] on div "[PERSON_NAME]" at bounding box center [583, 29] width 42 height 5
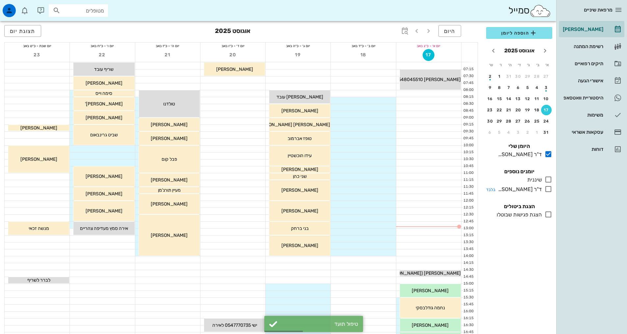
click at [545, 191] on div at bounding box center [547, 189] width 11 height 8
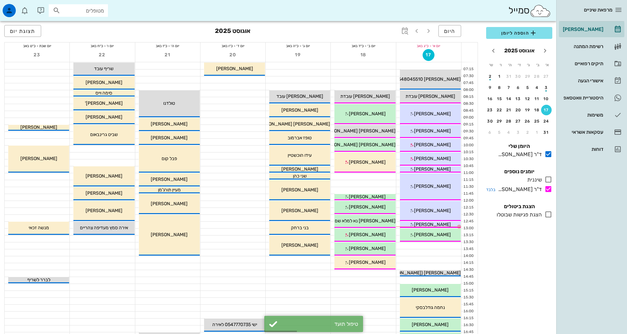
click at [546, 191] on icon at bounding box center [549, 189] width 8 height 8
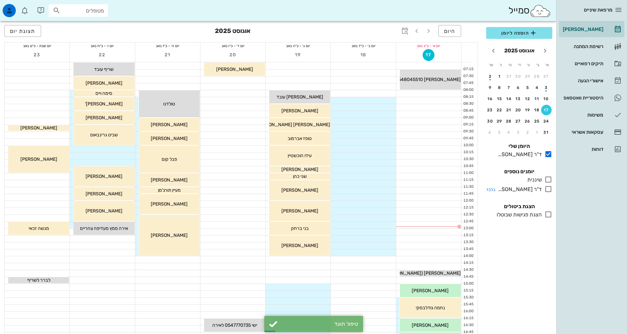
click at [548, 191] on icon at bounding box center [549, 189] width 8 height 8
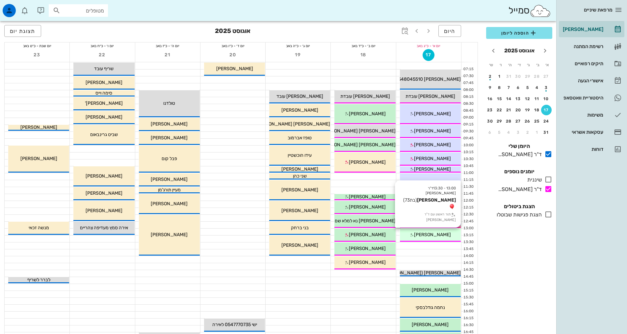
click at [439, 235] on span "[PERSON_NAME]" at bounding box center [432, 235] width 37 height 6
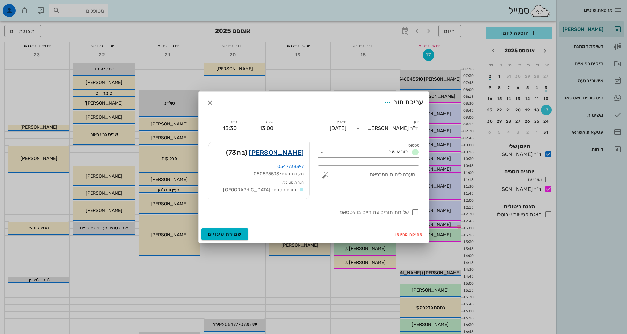
click at [299, 155] on link "[PERSON_NAME]" at bounding box center [276, 152] width 55 height 11
